Goal: Information Seeking & Learning: Learn about a topic

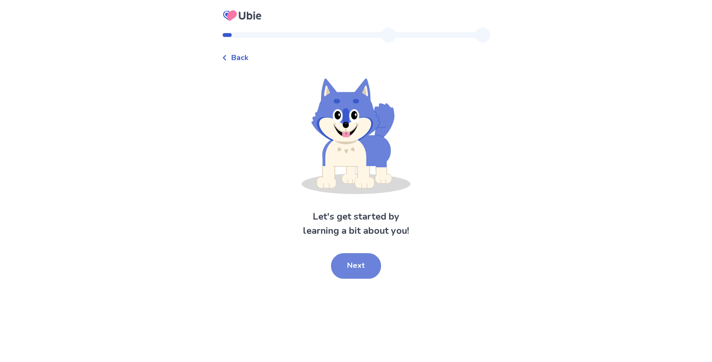
click at [363, 264] on button "Next" at bounding box center [356, 266] width 50 height 26
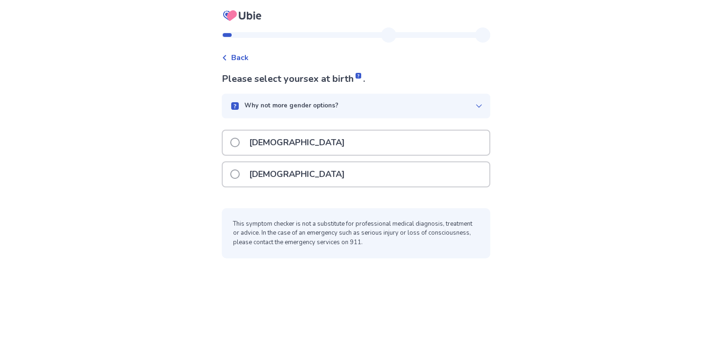
click at [292, 143] on div "[DEMOGRAPHIC_DATA]" at bounding box center [356, 142] width 267 height 24
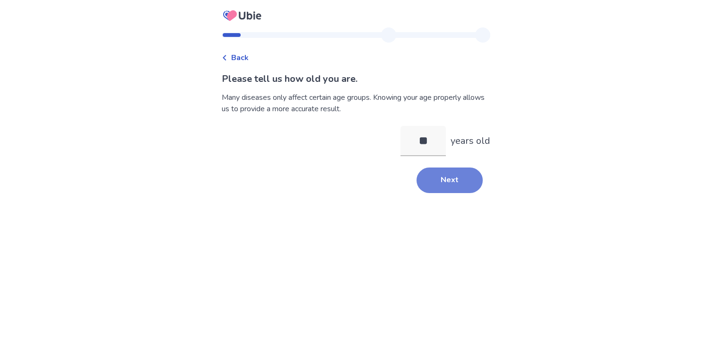
type input "**"
click at [457, 178] on button "Next" at bounding box center [449, 180] width 66 height 26
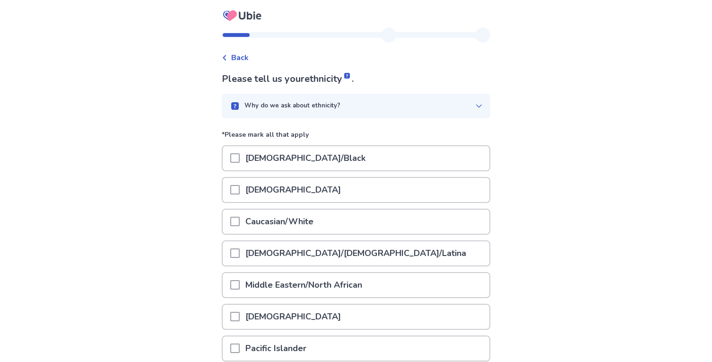
click at [300, 218] on p "Caucasian/White" at bounding box center [279, 221] width 79 height 24
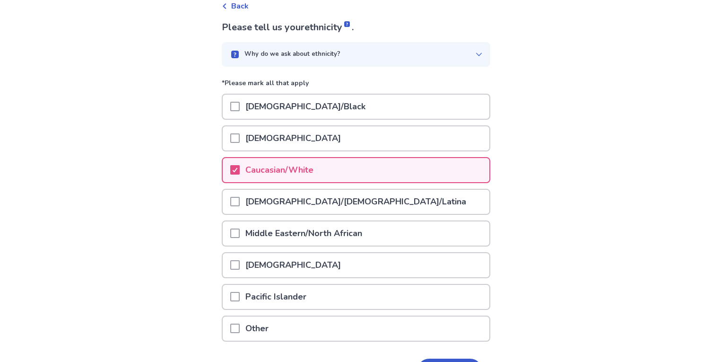
scroll to position [112, 0]
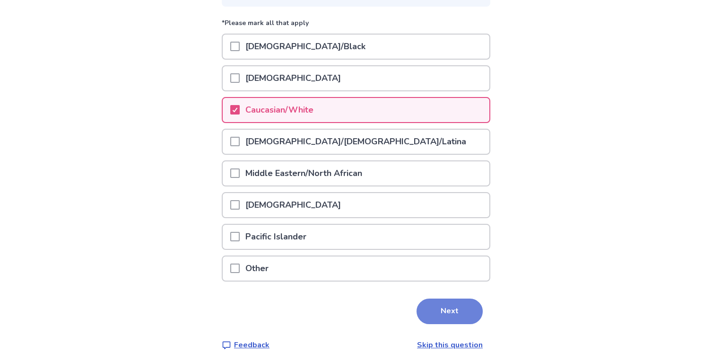
click at [448, 310] on button "Next" at bounding box center [449, 311] width 66 height 26
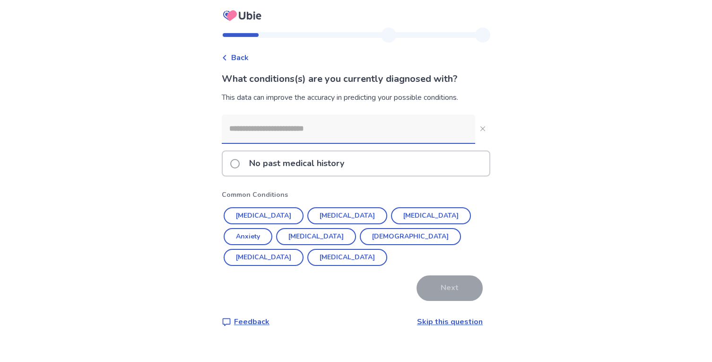
click at [272, 126] on input at bounding box center [348, 128] width 253 height 28
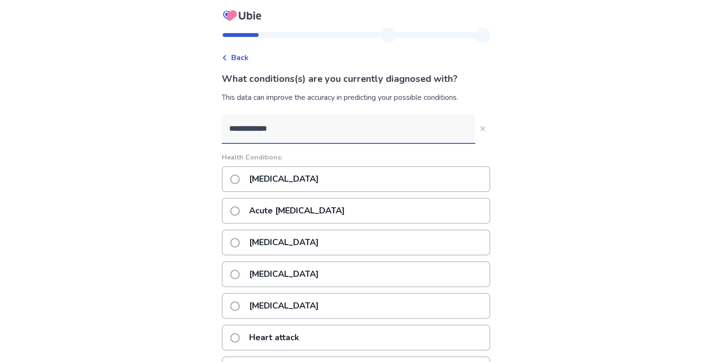
type input "**********"
click at [249, 180] on label "[MEDICAL_DATA]" at bounding box center [277, 179] width 94 height 24
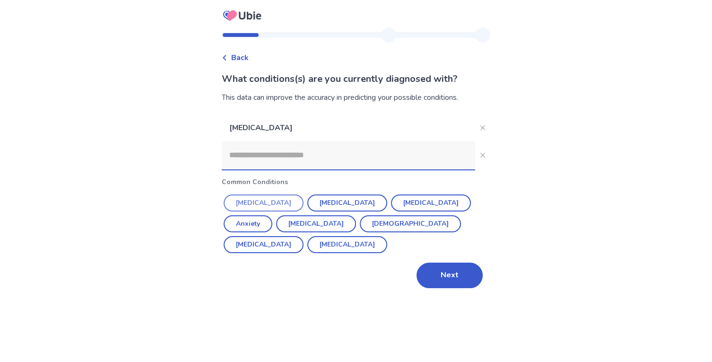
click at [275, 198] on button "[MEDICAL_DATA]" at bounding box center [264, 202] width 80 height 17
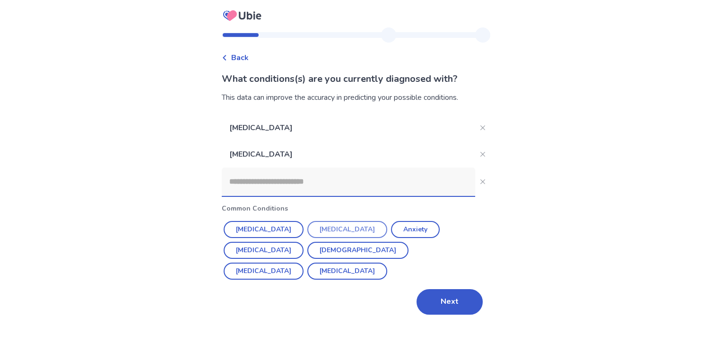
click at [318, 224] on button "[MEDICAL_DATA]" at bounding box center [347, 229] width 80 height 17
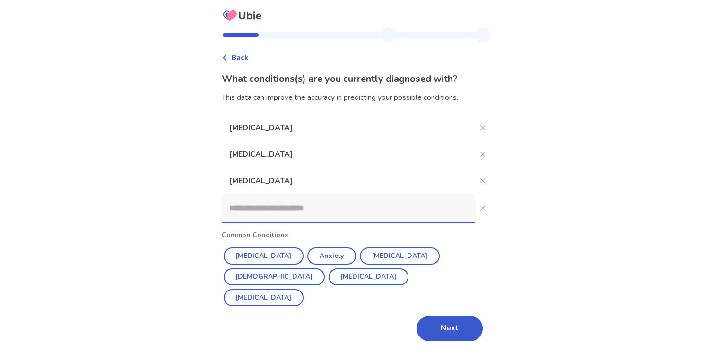
click at [263, 205] on input at bounding box center [348, 208] width 253 height 28
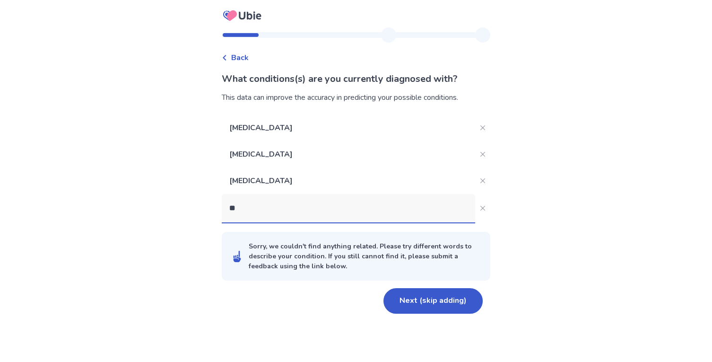
type input "***"
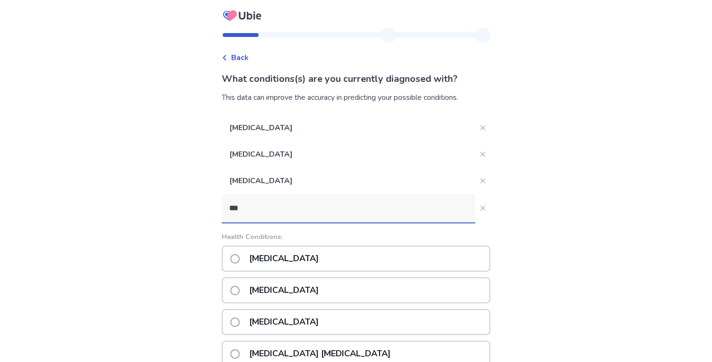
click at [257, 257] on p "[MEDICAL_DATA]" at bounding box center [283, 258] width 81 height 24
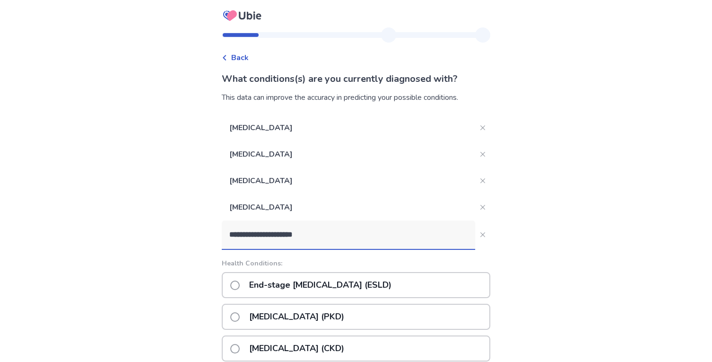
scroll to position [8, 0]
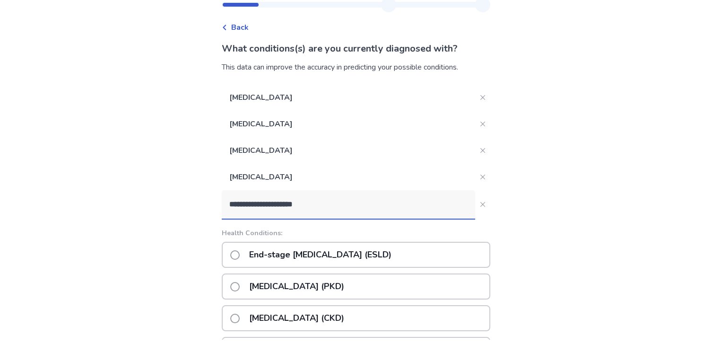
drag, startPoint x: 330, startPoint y: 227, endPoint x: 265, endPoint y: 225, distance: 64.8
click at [265, 225] on input "**********" at bounding box center [348, 227] width 253 height 28
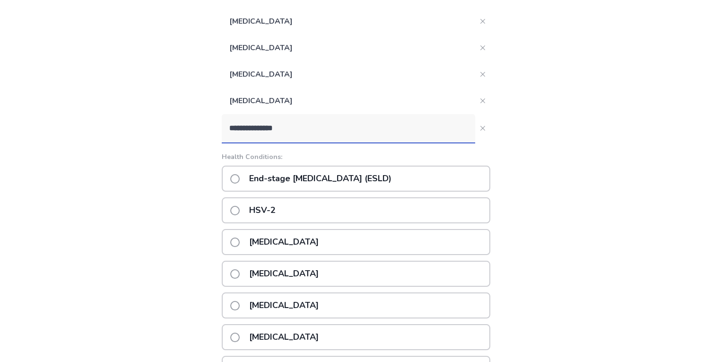
scroll to position [69, 0]
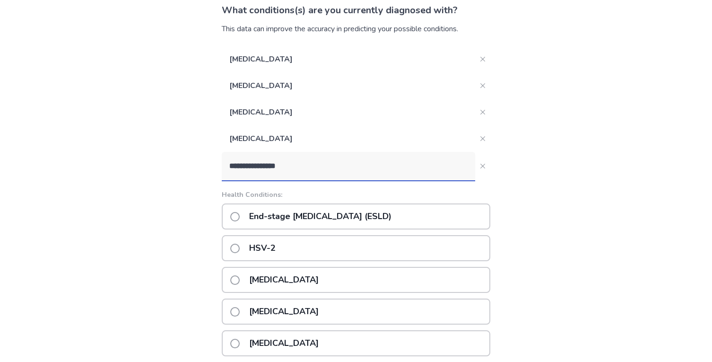
type input "**********"
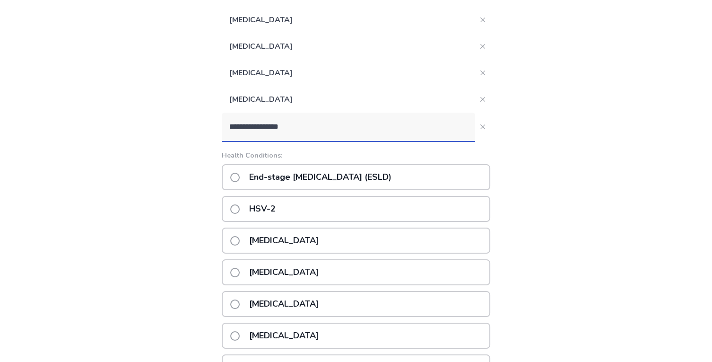
scroll to position [0, 0]
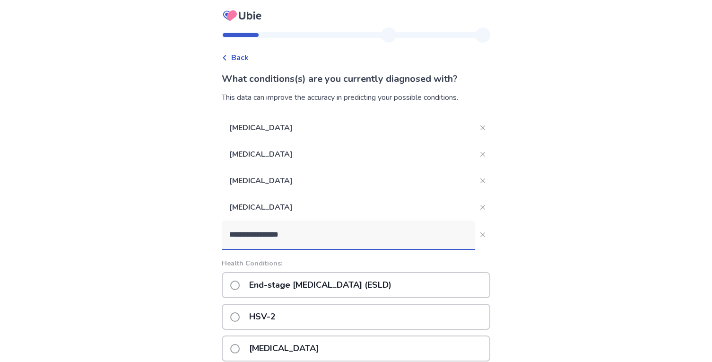
drag, startPoint x: 309, startPoint y: 242, endPoint x: 358, endPoint y: 276, distance: 59.8
click at [220, 238] on div "**********" at bounding box center [356, 345] width 284 height 636
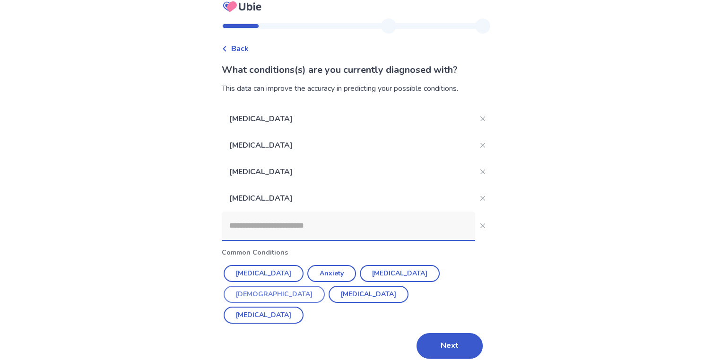
scroll to position [8, 0]
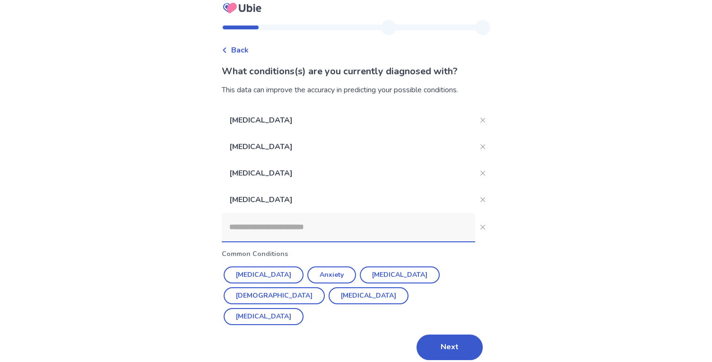
click at [455, 311] on div "[MEDICAL_DATA] [MEDICAL_DATA] [MEDICAL_DATA] [MEDICAL_DATA] Common Conditions […" at bounding box center [356, 233] width 268 height 253
click at [440, 334] on button "Next" at bounding box center [449, 347] width 66 height 26
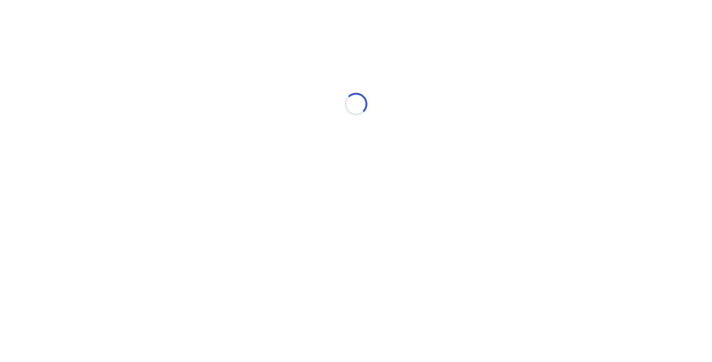
scroll to position [0, 0]
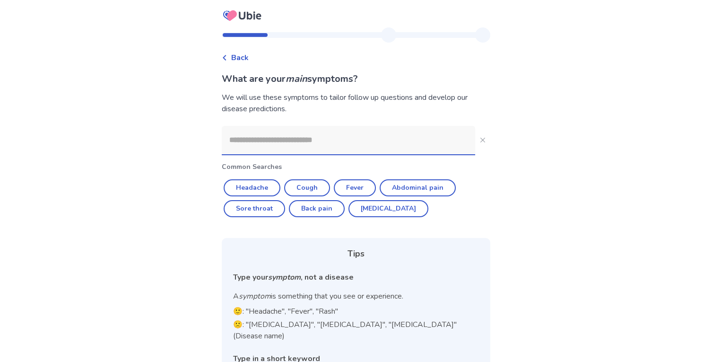
click at [260, 152] on input at bounding box center [348, 140] width 253 height 28
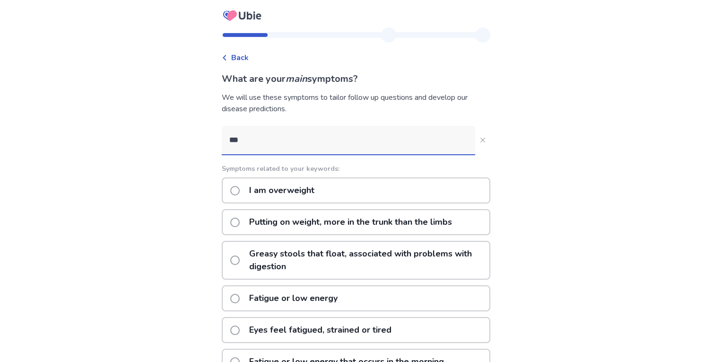
type input "****"
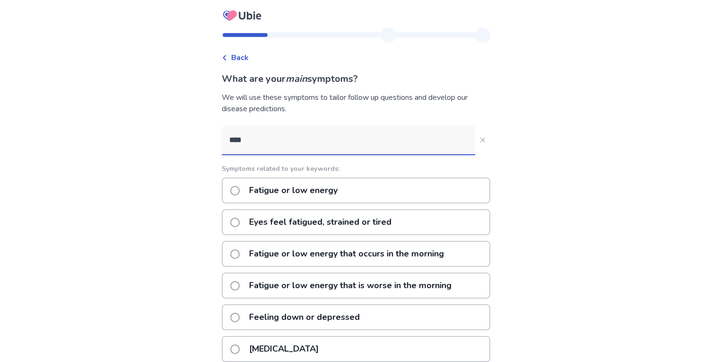
click at [314, 183] on p "Fatigue or low energy" at bounding box center [293, 190] width 100 height 24
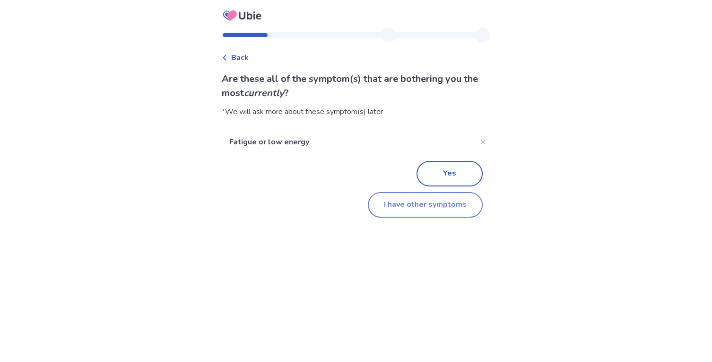
click at [428, 206] on button "I have other symptoms" at bounding box center [425, 205] width 115 height 26
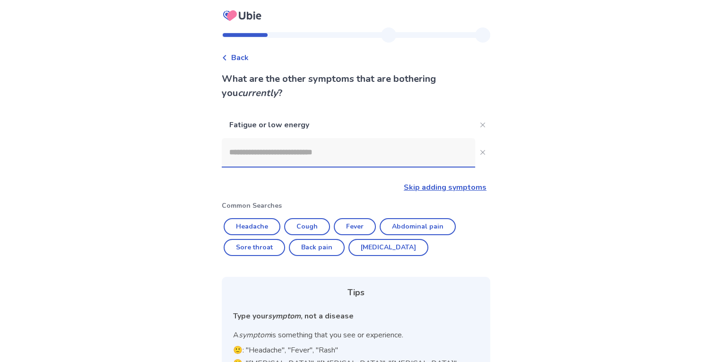
drag, startPoint x: 242, startPoint y: 149, endPoint x: 539, endPoint y: 160, distance: 297.5
click at [326, 164] on input at bounding box center [348, 152] width 253 height 28
type input "*"
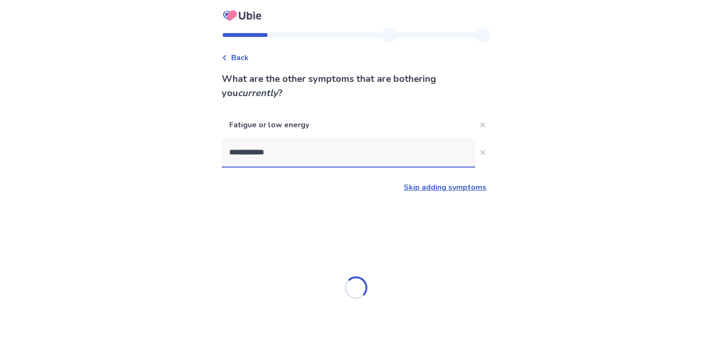
type input "**********"
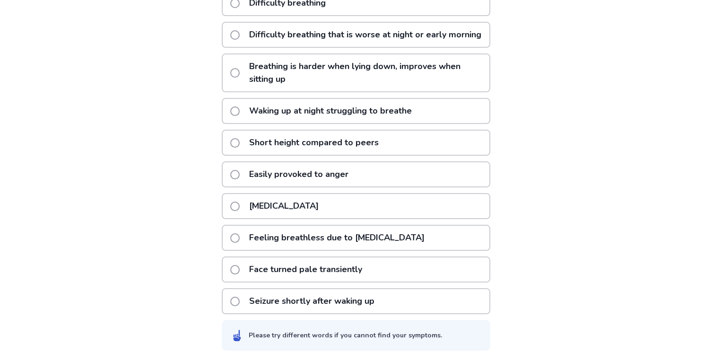
scroll to position [36, 0]
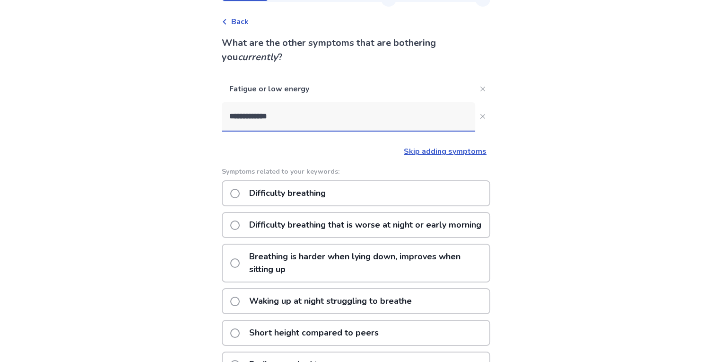
drag, startPoint x: 303, startPoint y: 195, endPoint x: 303, endPoint y: 218, distance: 22.7
click at [303, 195] on p "Difficulty breathing" at bounding box center [287, 193] width 88 height 24
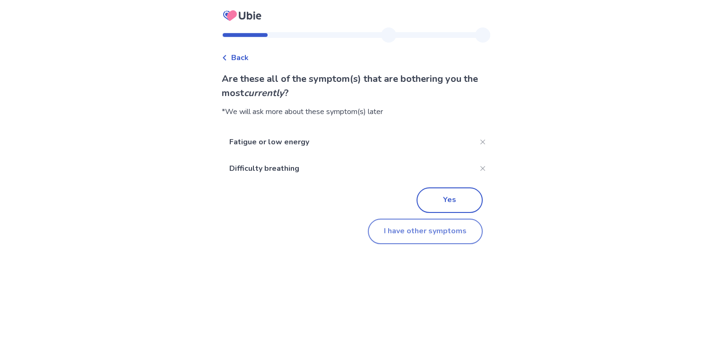
click at [416, 236] on button "I have other symptoms" at bounding box center [425, 231] width 115 height 26
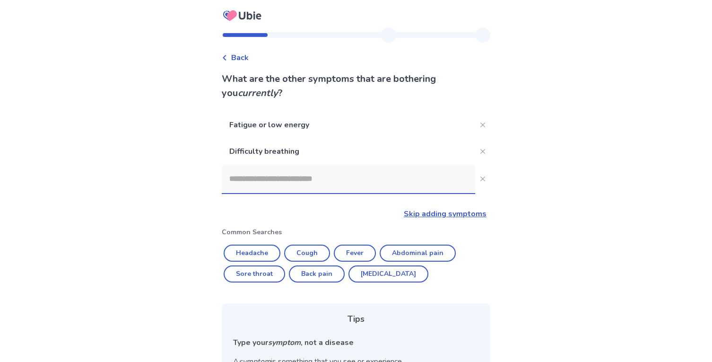
scroll to position [36, 0]
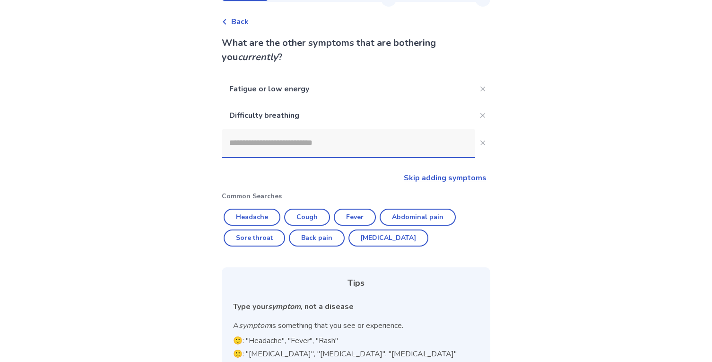
click at [294, 145] on input at bounding box center [348, 143] width 253 height 28
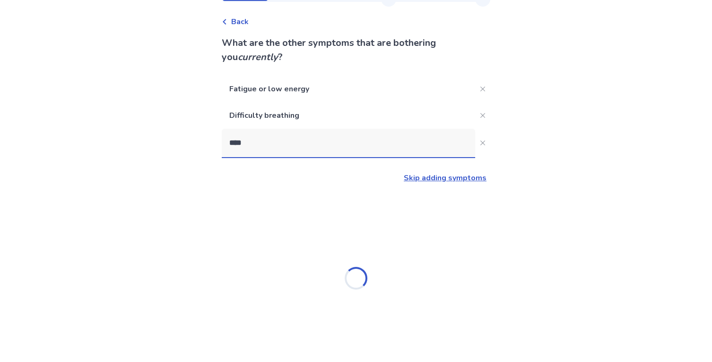
type input "*****"
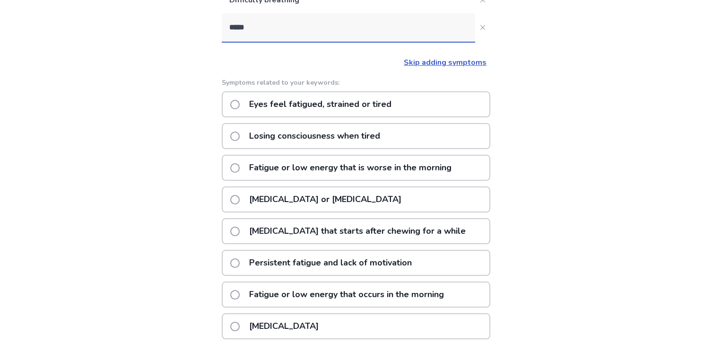
scroll to position [204, 0]
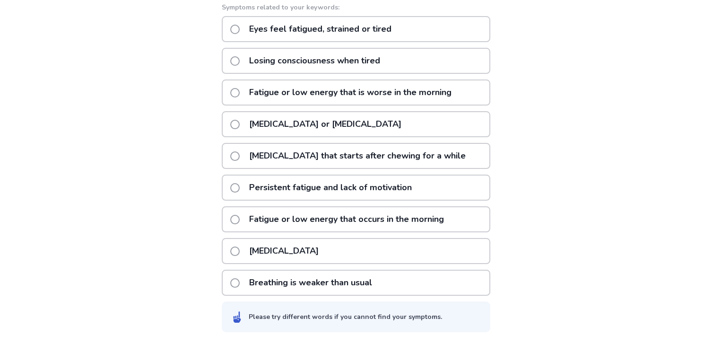
click at [341, 293] on p "Breathing is weaker than usual" at bounding box center [310, 305] width 134 height 24
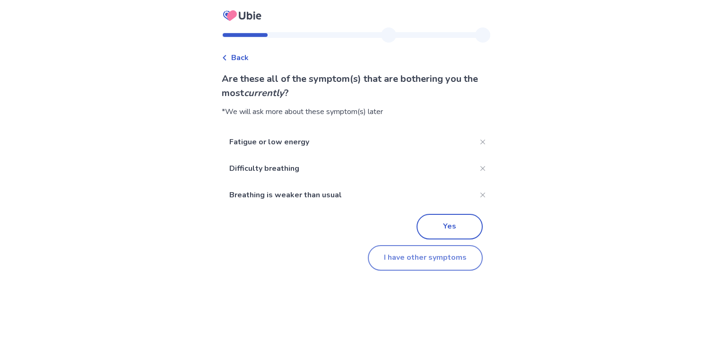
click at [410, 258] on button "I have other symptoms" at bounding box center [425, 258] width 115 height 26
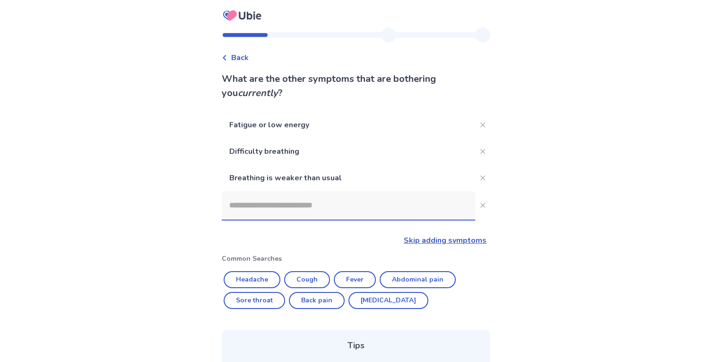
click at [257, 201] on input at bounding box center [348, 205] width 253 height 28
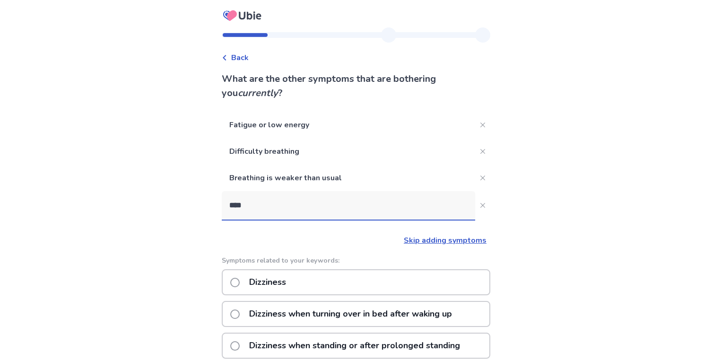
type input "****"
click at [415, 284] on div "Dizziness" at bounding box center [356, 282] width 268 height 26
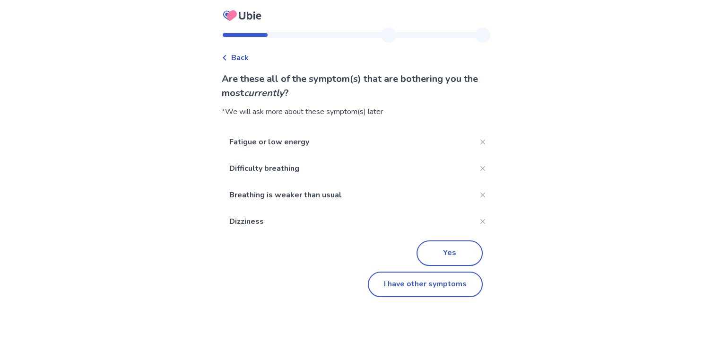
click at [444, 251] on button "Yes" at bounding box center [449, 253] width 66 height 26
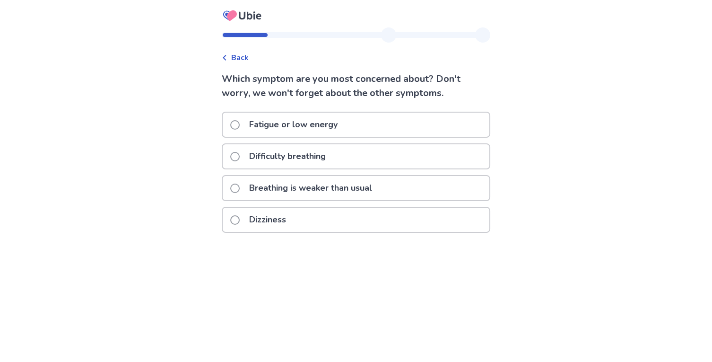
click at [320, 129] on p "Fatigue or low energy" at bounding box center [293, 125] width 100 height 24
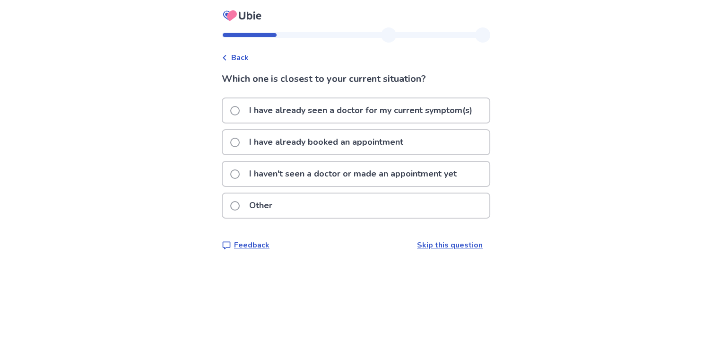
click at [366, 144] on p "I have already booked an appointment" at bounding box center [325, 142] width 165 height 24
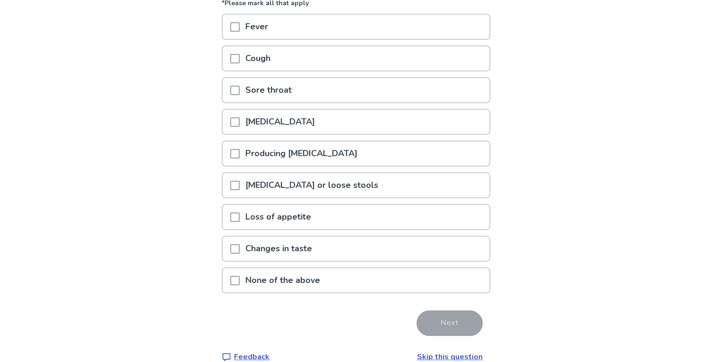
scroll to position [121, 0]
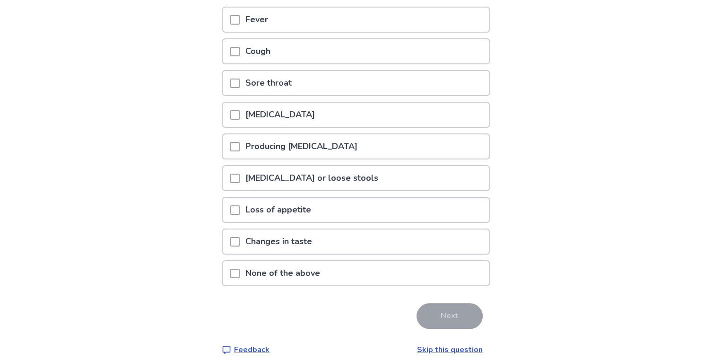
click at [325, 268] on p "None of the above" at bounding box center [283, 273] width 86 height 24
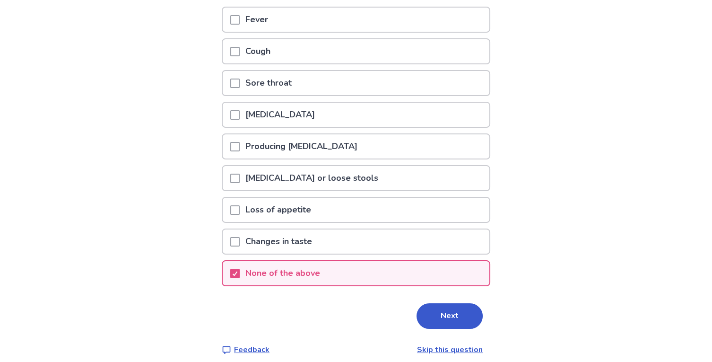
click at [458, 310] on button "Next" at bounding box center [449, 316] width 66 height 26
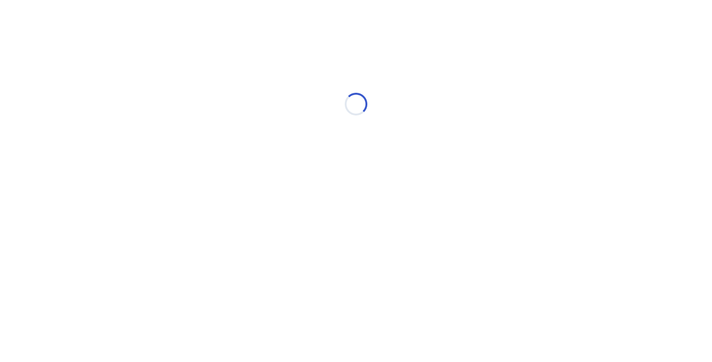
scroll to position [0, 0]
select select "*"
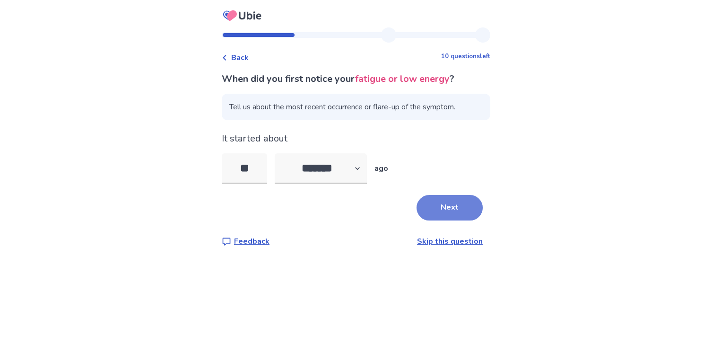
type input "**"
drag, startPoint x: 450, startPoint y: 205, endPoint x: 444, endPoint y: 202, distance: 6.8
click at [446, 202] on button "Next" at bounding box center [449, 208] width 66 height 26
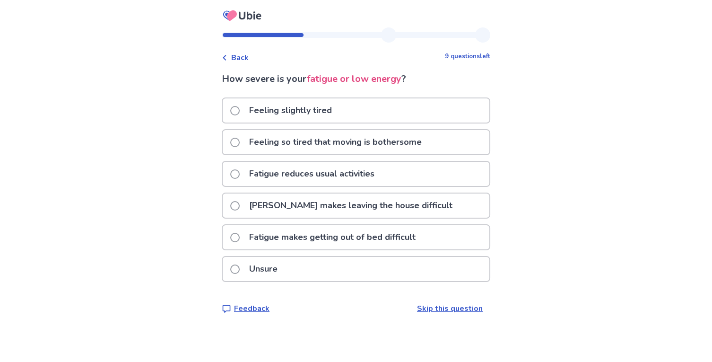
drag, startPoint x: 388, startPoint y: 138, endPoint x: 497, endPoint y: 248, distance: 155.1
click at [387, 137] on p "Feeling so tired that moving is bothersome" at bounding box center [335, 142] width 184 height 24
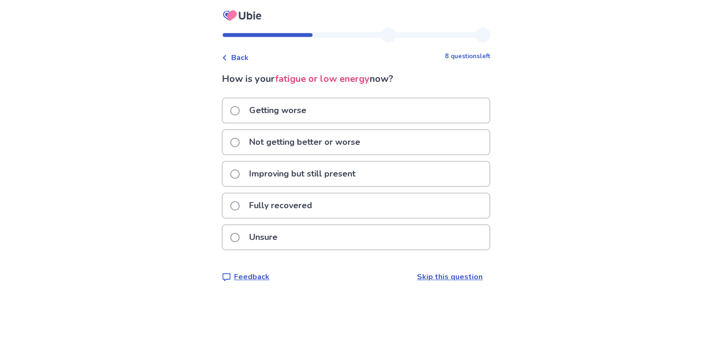
click at [284, 131] on p "Not getting better or worse" at bounding box center [304, 142] width 122 height 24
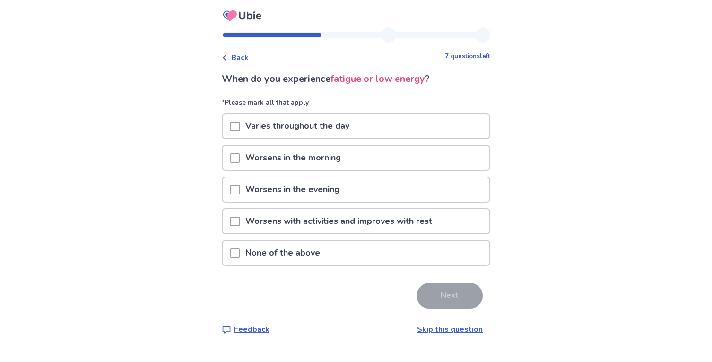
click at [393, 119] on div "Varies throughout the day" at bounding box center [356, 126] width 267 height 24
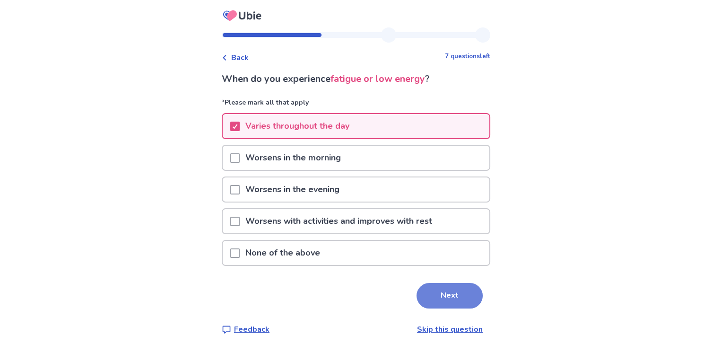
click at [442, 293] on button "Next" at bounding box center [449, 296] width 66 height 26
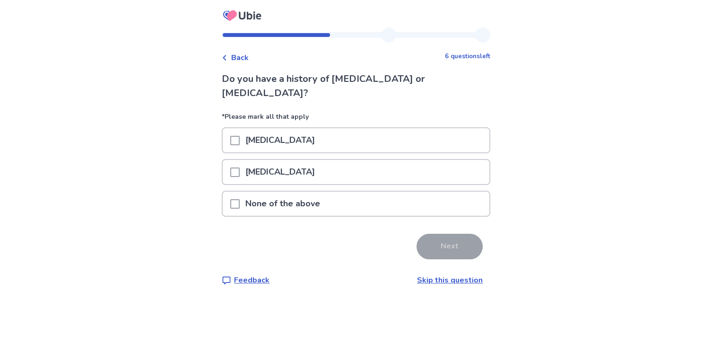
click at [239, 136] on span at bounding box center [234, 140] width 9 height 9
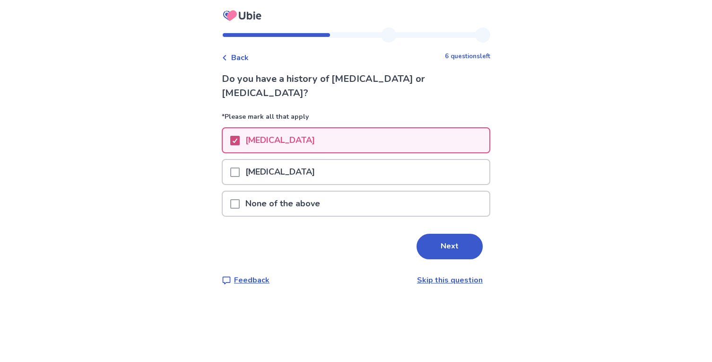
click at [236, 136] on span at bounding box center [234, 140] width 9 height 9
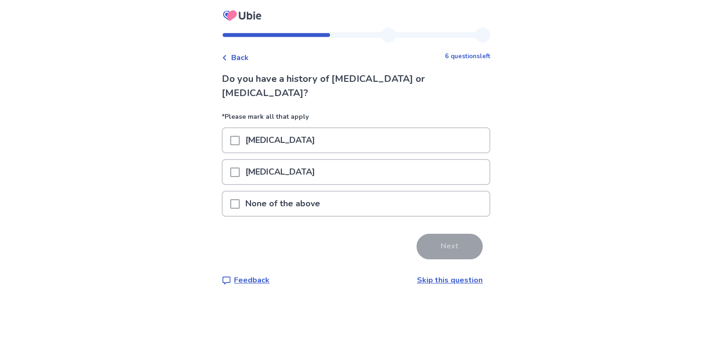
click at [248, 128] on p "[MEDICAL_DATA]" at bounding box center [280, 140] width 81 height 24
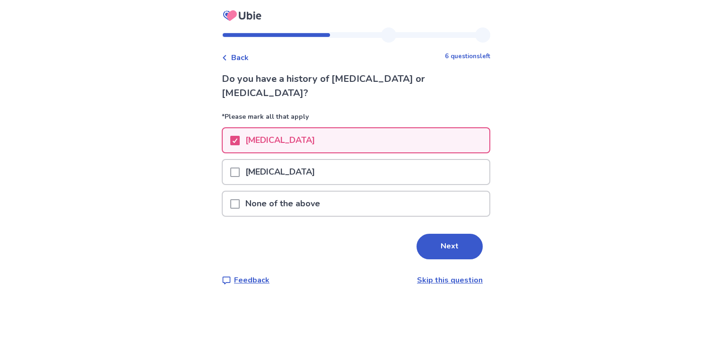
drag, startPoint x: 462, startPoint y: 227, endPoint x: 449, endPoint y: 230, distance: 14.0
click at [460, 234] on button "Next" at bounding box center [449, 247] width 66 height 26
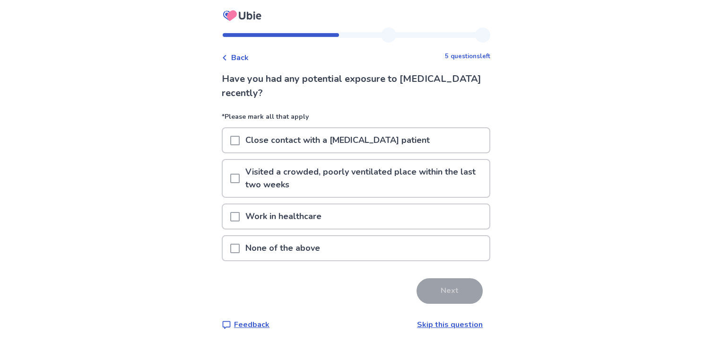
click at [315, 240] on p "None of the above" at bounding box center [283, 248] width 86 height 24
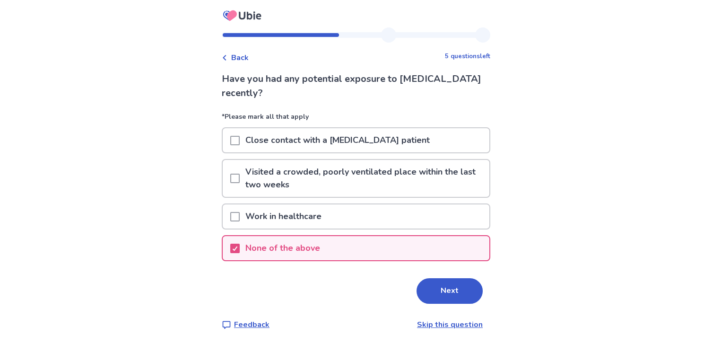
click at [452, 287] on button "Next" at bounding box center [449, 291] width 66 height 26
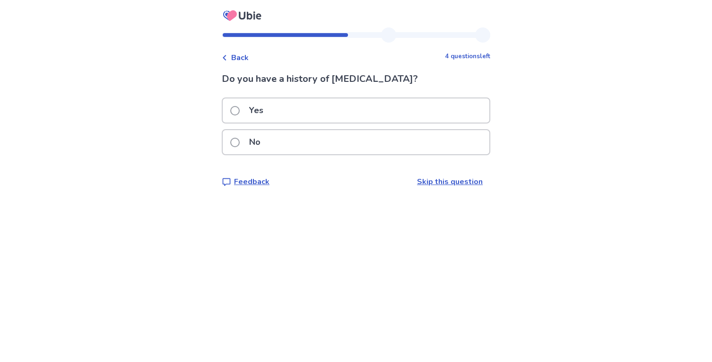
click at [293, 134] on div "No" at bounding box center [356, 142] width 267 height 24
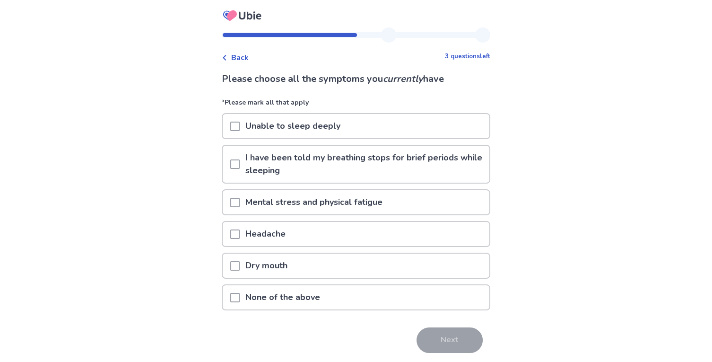
click at [356, 186] on div "I have been told my breathing stops for brief periods while sleeping" at bounding box center [356, 167] width 268 height 44
click at [350, 197] on p "Mental stress and physical fatigue" at bounding box center [314, 202] width 148 height 24
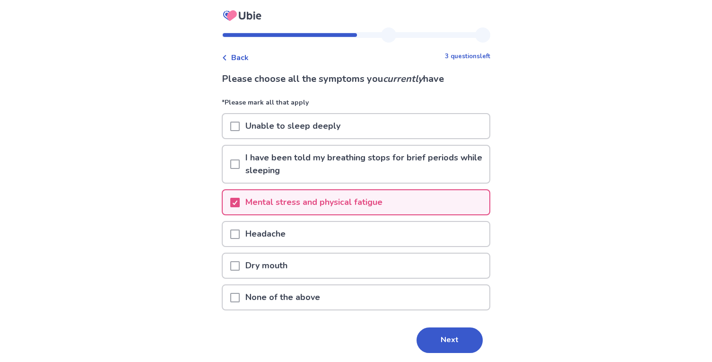
drag, startPoint x: 311, startPoint y: 231, endPoint x: 318, endPoint y: 265, distance: 35.1
click at [311, 231] on div "Headache" at bounding box center [356, 234] width 267 height 24
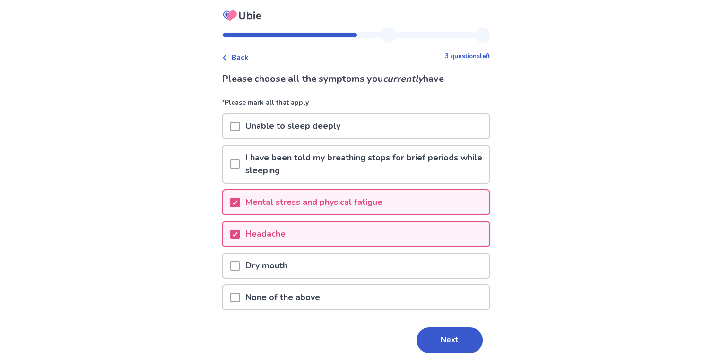
click at [450, 342] on button "Next" at bounding box center [449, 340] width 66 height 26
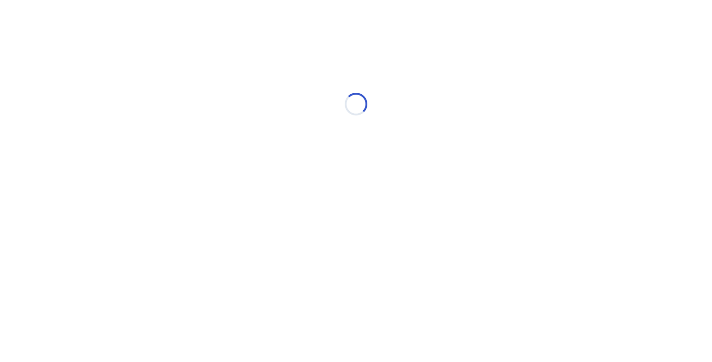
select select "*"
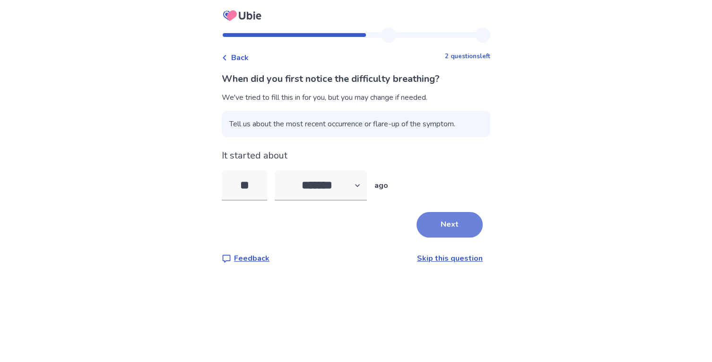
click at [450, 221] on button "Next" at bounding box center [449, 225] width 66 height 26
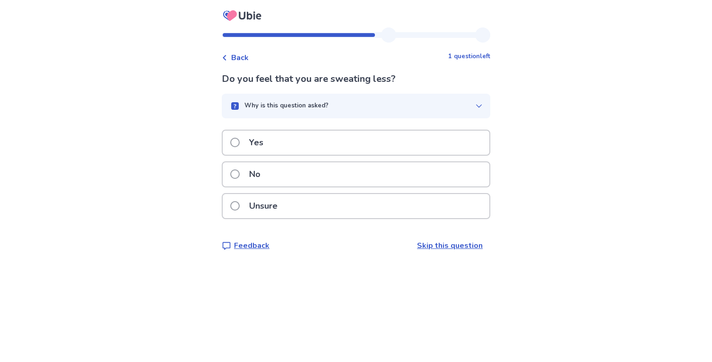
click at [251, 167] on p "No" at bounding box center [254, 174] width 23 height 24
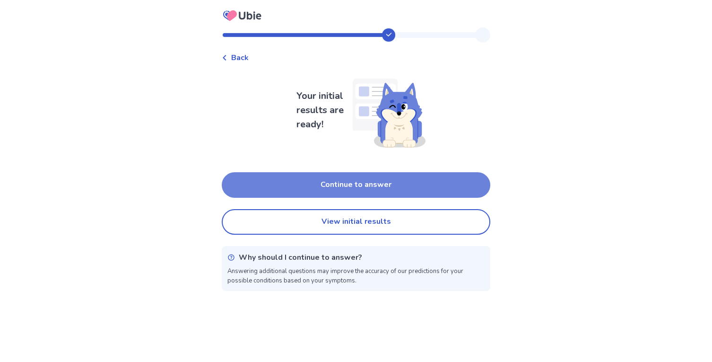
click at [356, 178] on button "Continue to answer" at bounding box center [356, 185] width 268 height 26
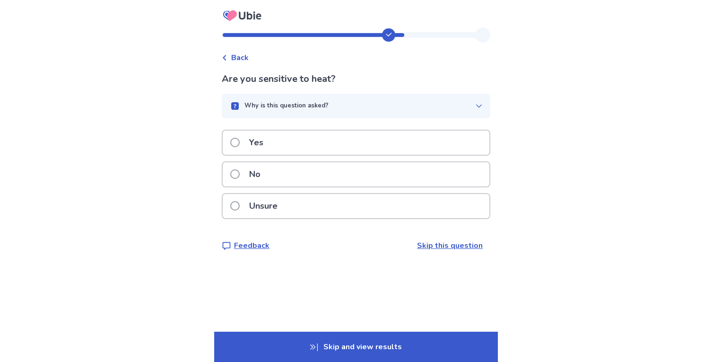
click at [312, 209] on div "Unsure" at bounding box center [356, 206] width 267 height 24
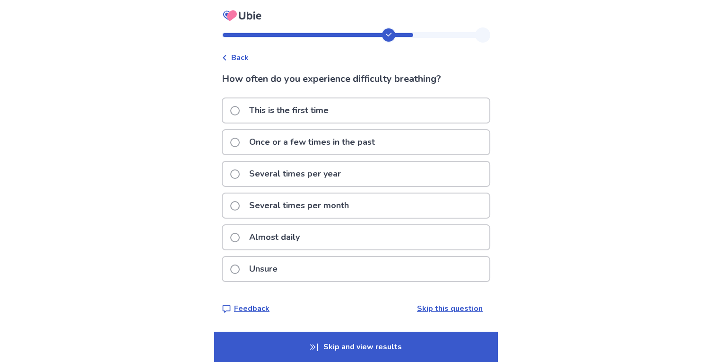
drag, startPoint x: 312, startPoint y: 235, endPoint x: 332, endPoint y: 252, distance: 26.5
click at [311, 235] on div "Almost daily" at bounding box center [356, 237] width 267 height 24
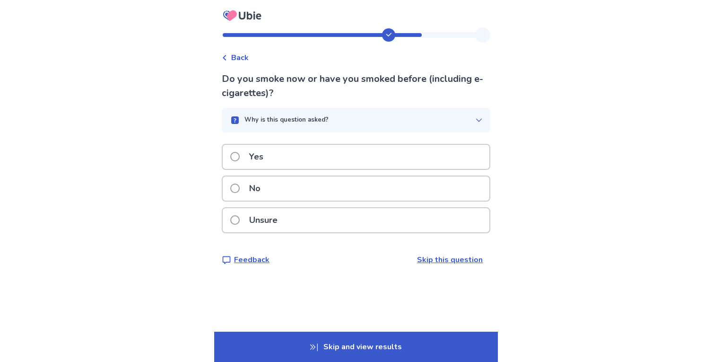
click at [282, 190] on div "No" at bounding box center [356, 188] width 267 height 24
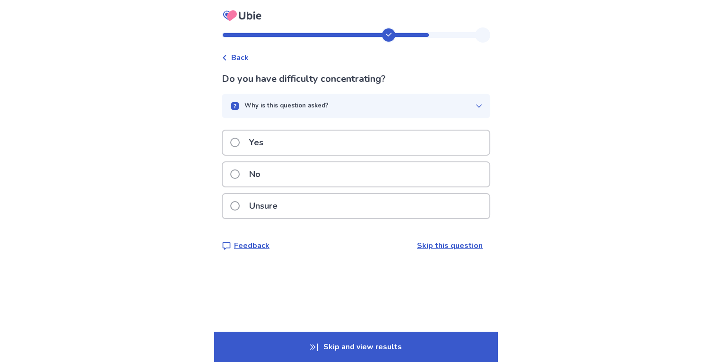
click at [268, 142] on p "Yes" at bounding box center [256, 142] width 26 height 24
click at [402, 165] on div "No" at bounding box center [356, 174] width 267 height 24
click at [332, 166] on div "No" at bounding box center [356, 174] width 267 height 24
click at [382, 201] on div "Unsure" at bounding box center [356, 206] width 267 height 24
click at [380, 200] on div "Unsure" at bounding box center [356, 206] width 267 height 24
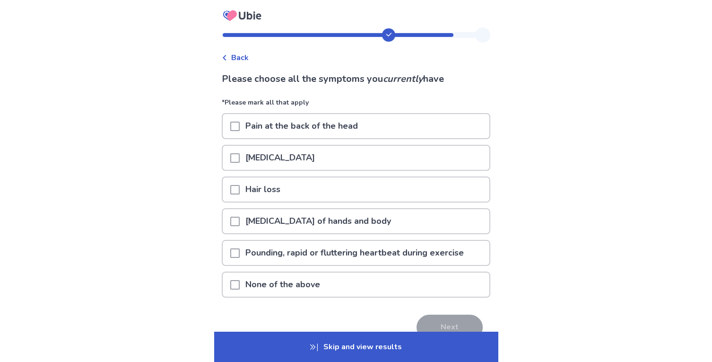
click at [352, 287] on div "None of the above" at bounding box center [356, 284] width 267 height 24
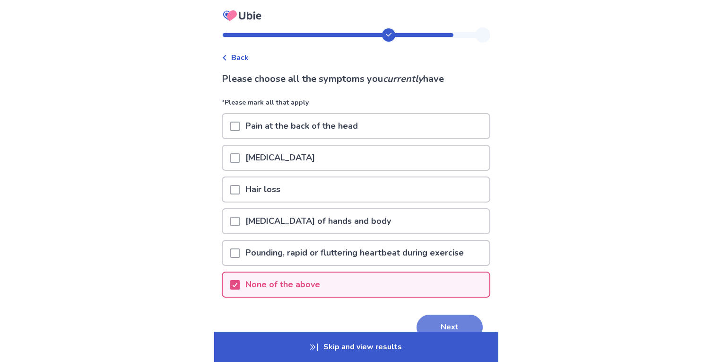
click at [444, 320] on button "Next" at bounding box center [449, 327] width 66 height 26
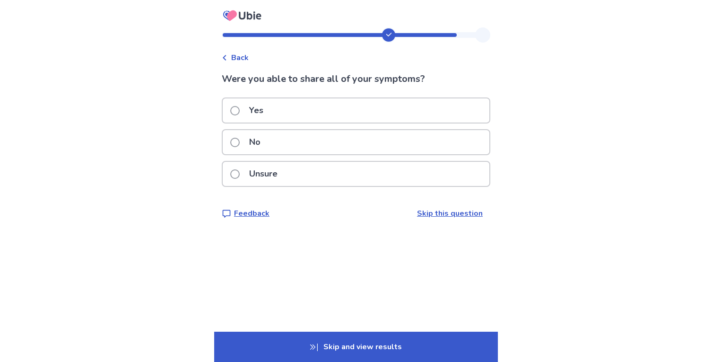
click at [304, 107] on div "Yes" at bounding box center [356, 110] width 267 height 24
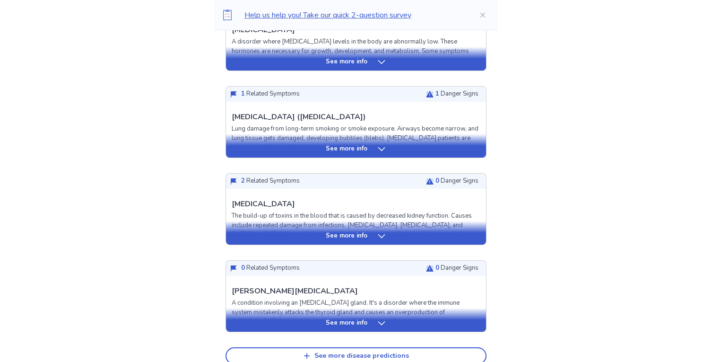
scroll to position [300, 0]
click at [360, 234] on p "See more info" at bounding box center [347, 236] width 42 height 9
